Goal: Transaction & Acquisition: Purchase product/service

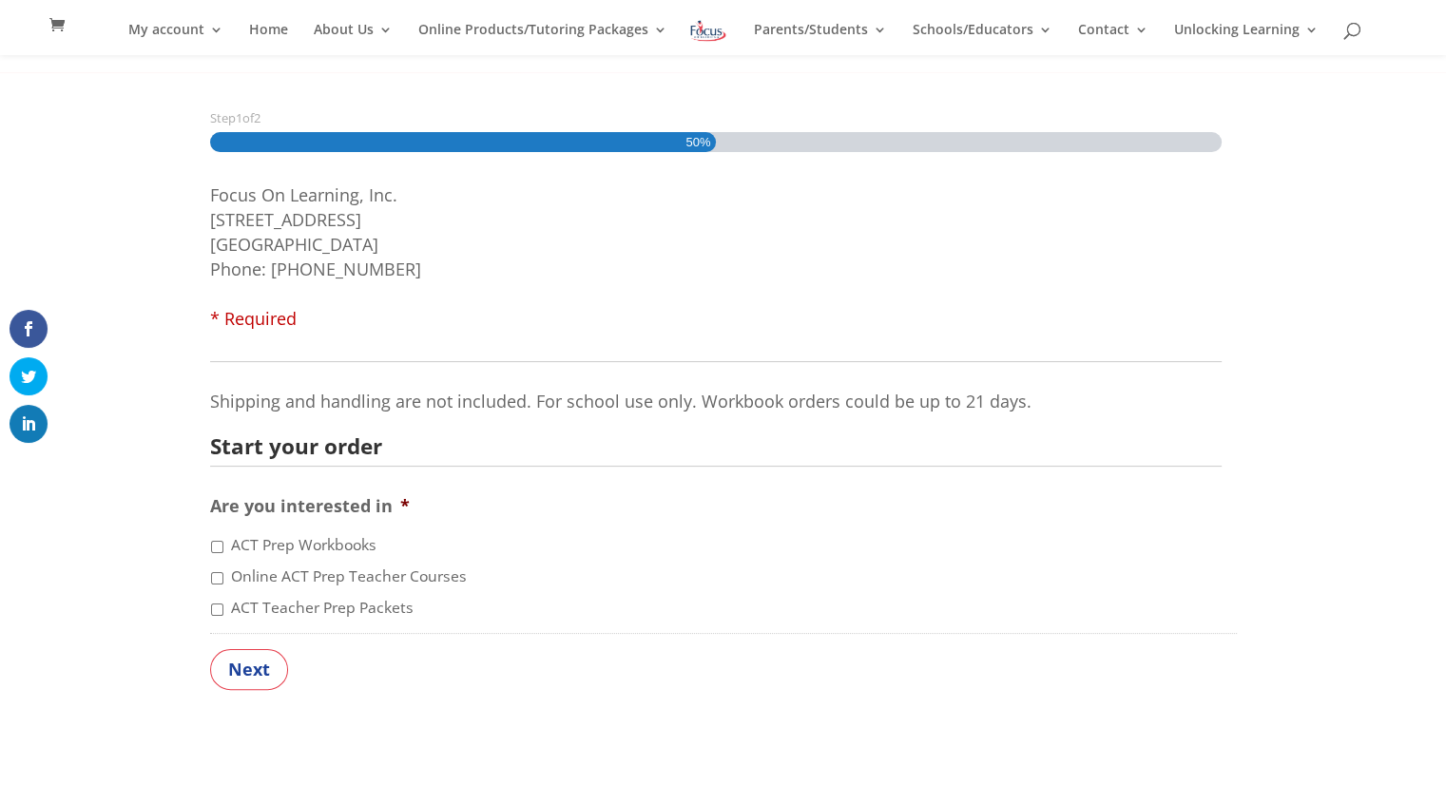
scroll to position [256, 0]
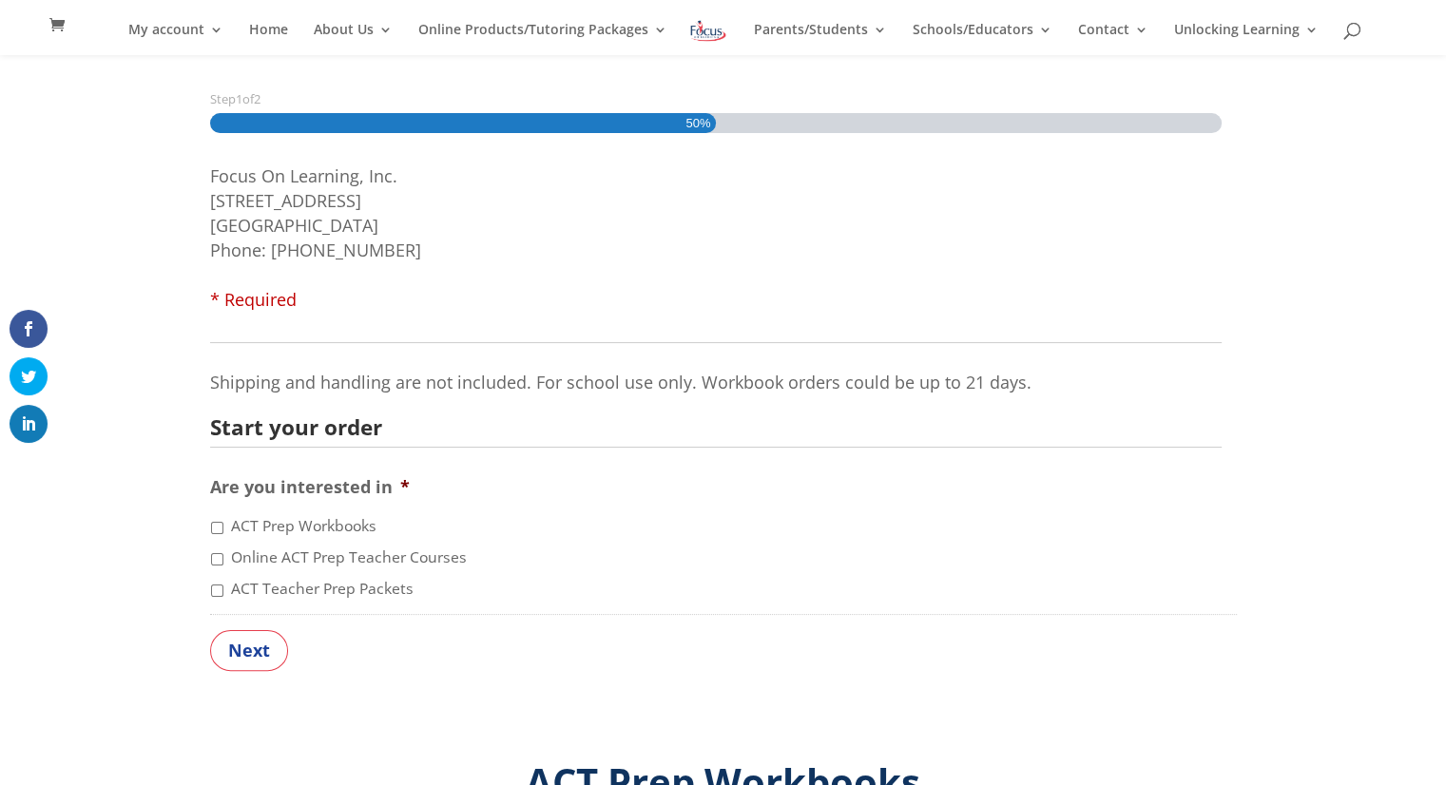
click at [214, 593] on input "ACT Teacher Prep Packets" at bounding box center [217, 591] width 12 height 12
checkbox input "true"
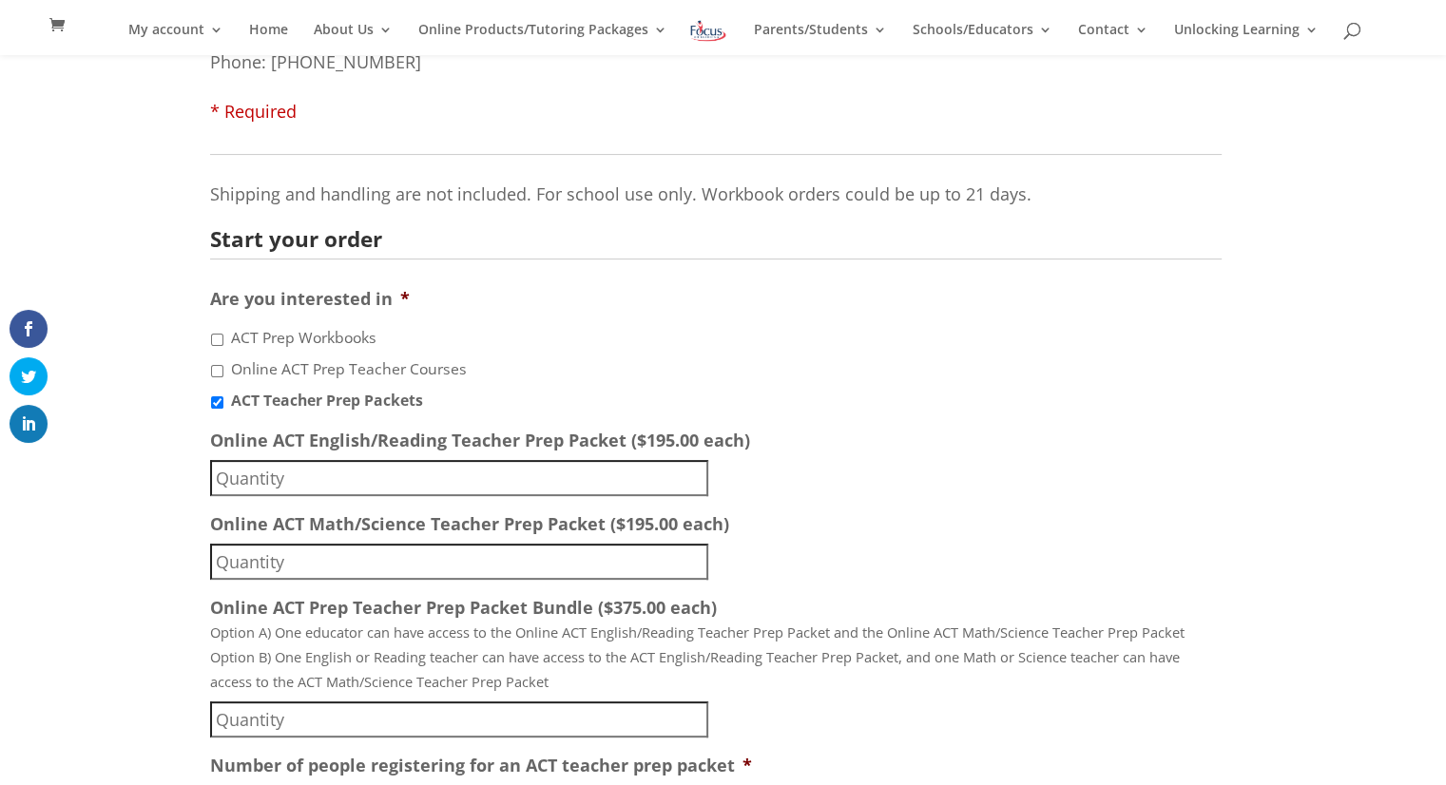
scroll to position [449, 0]
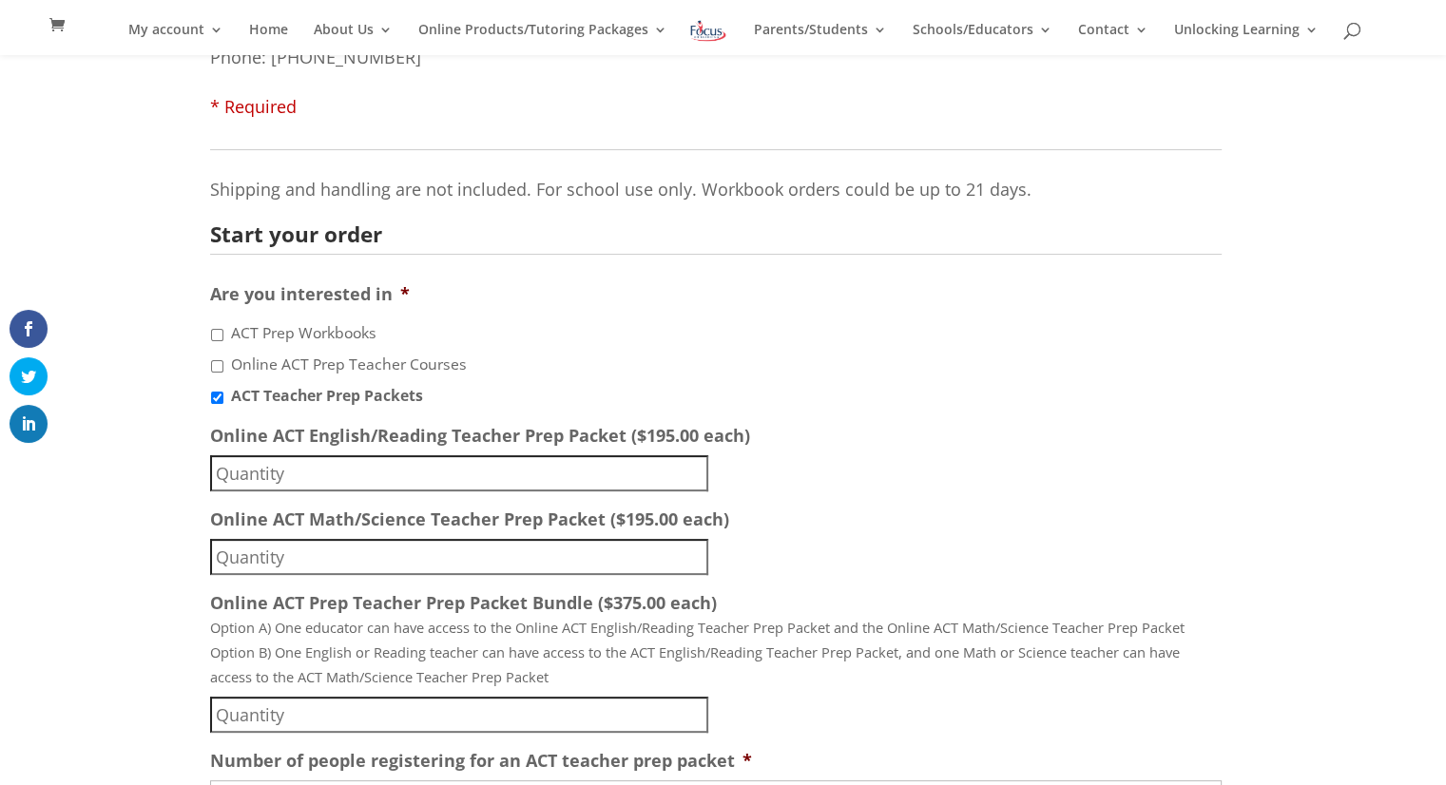
click at [214, 368] on input "Online ACT Prep Teacher Courses" at bounding box center [217, 366] width 12 height 12
checkbox input "true"
click at [217, 331] on input "ACT Prep Workbooks" at bounding box center [217, 335] width 12 height 12
checkbox input "true"
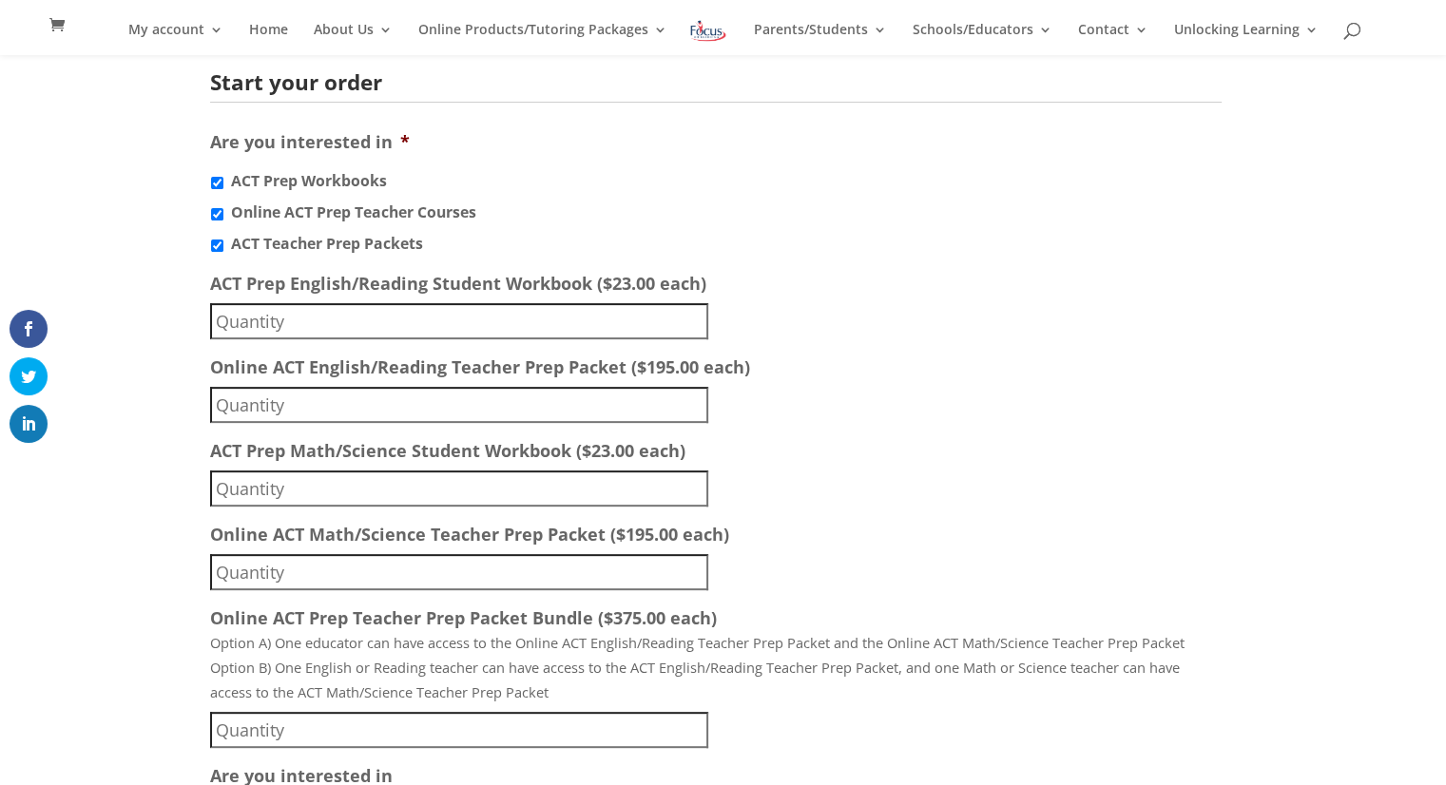
scroll to position [622, 0]
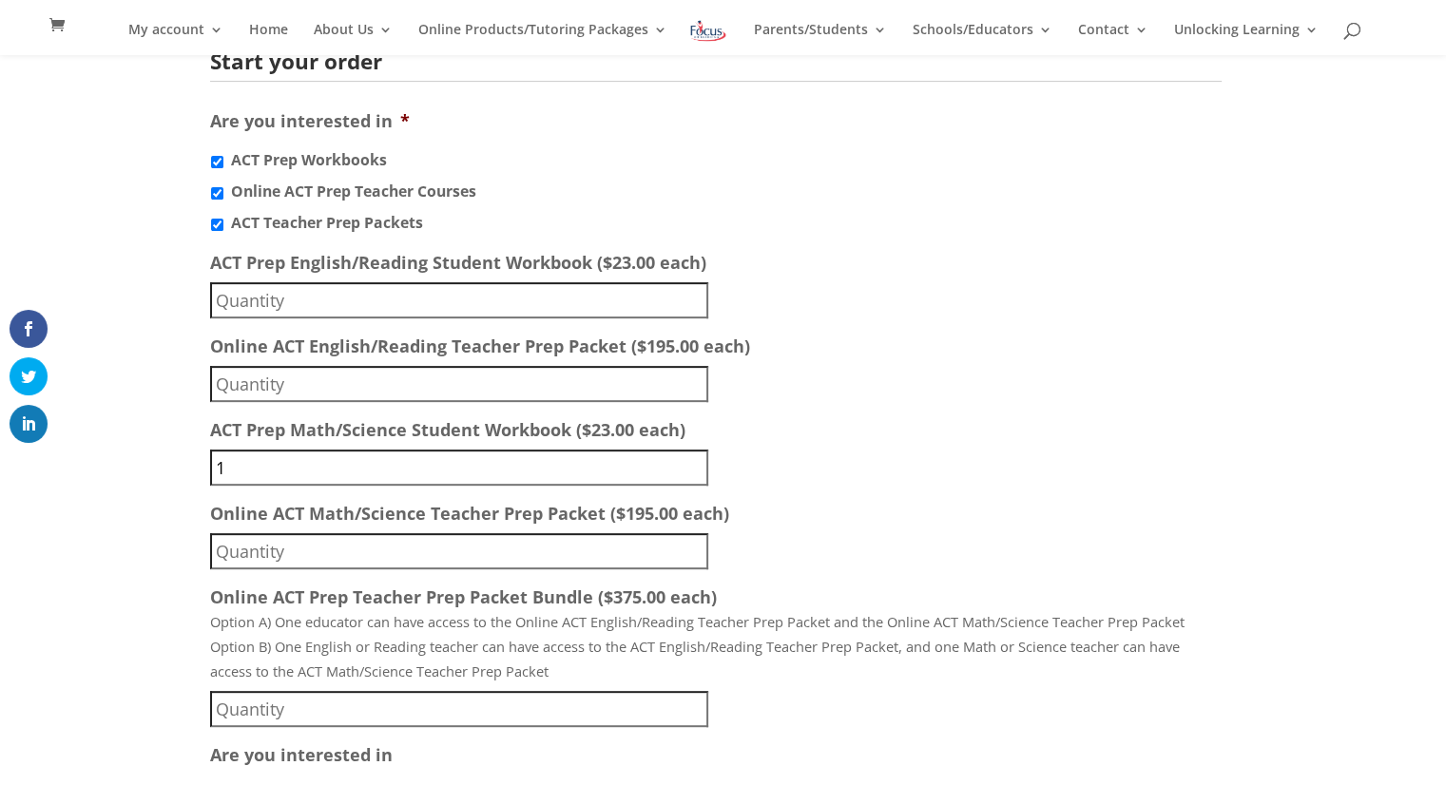
type input "1"
click at [699, 459] on input "1" at bounding box center [459, 468] width 498 height 36
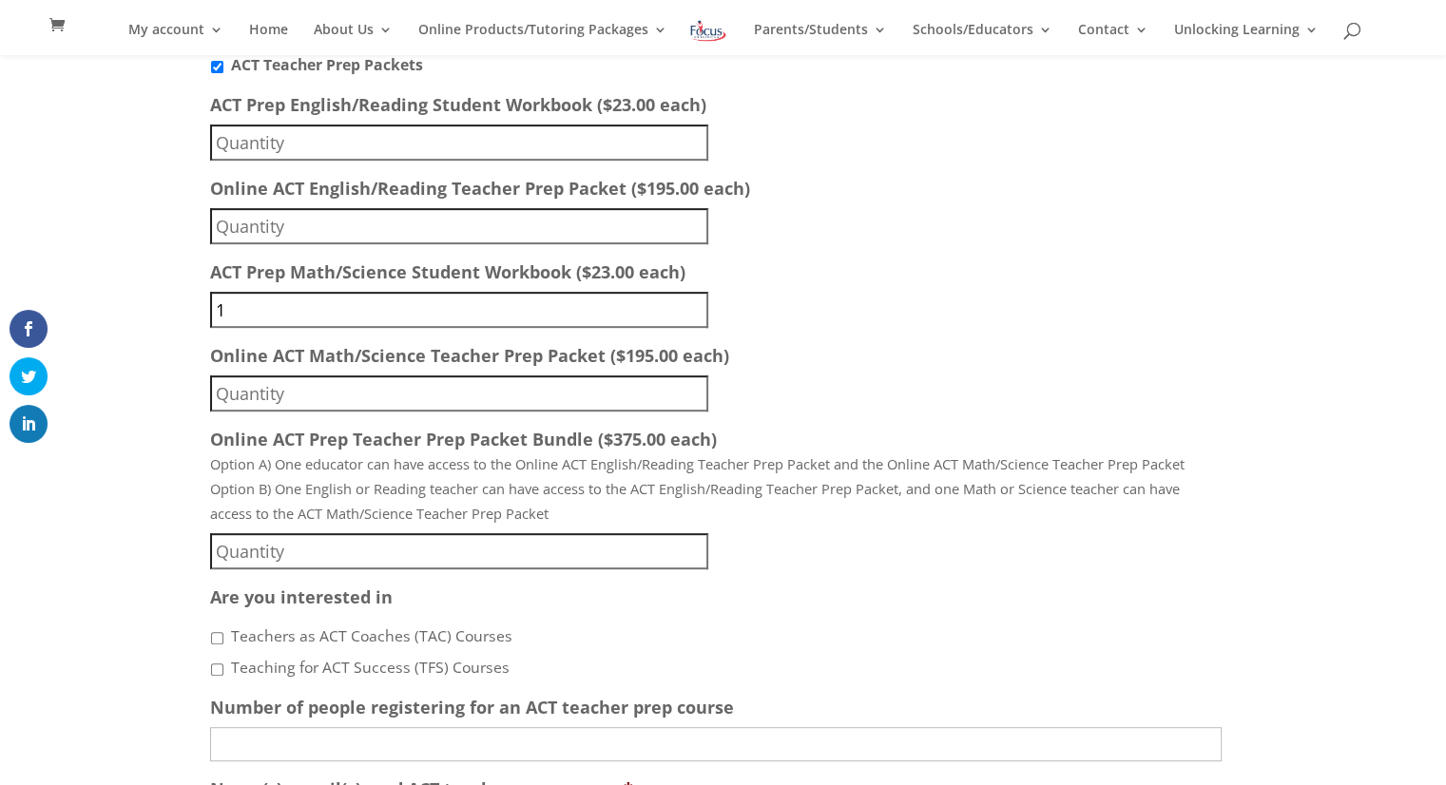
scroll to position [739, 0]
